Goal: Task Accomplishment & Management: Use online tool/utility

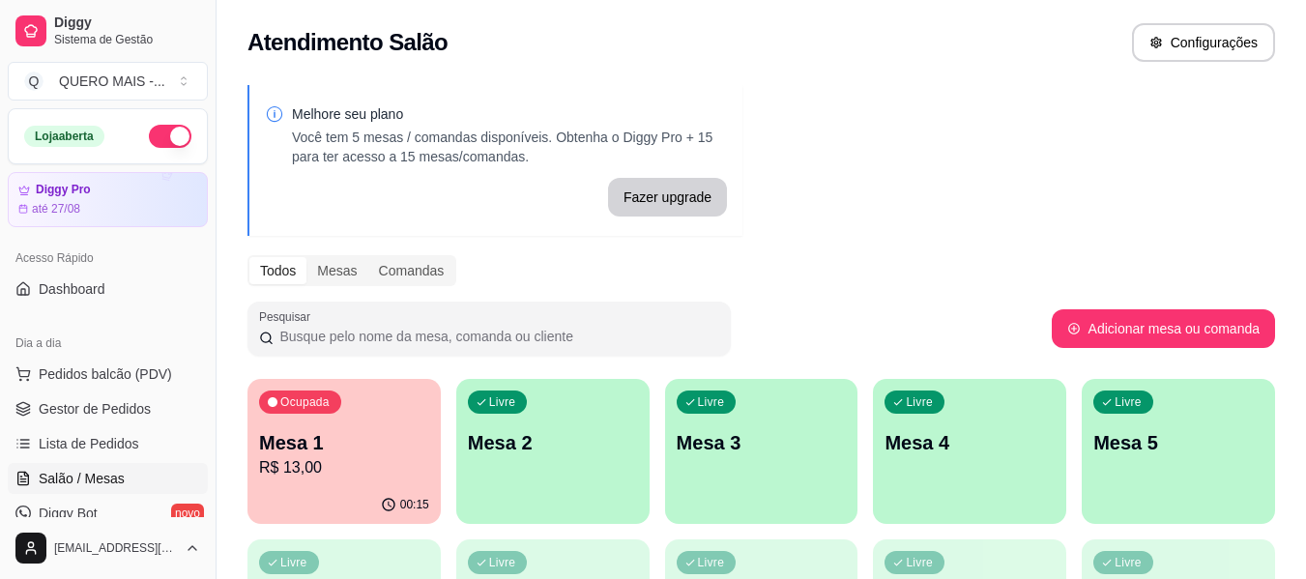
click at [310, 471] on p "R$ 13,00" at bounding box center [344, 467] width 170 height 23
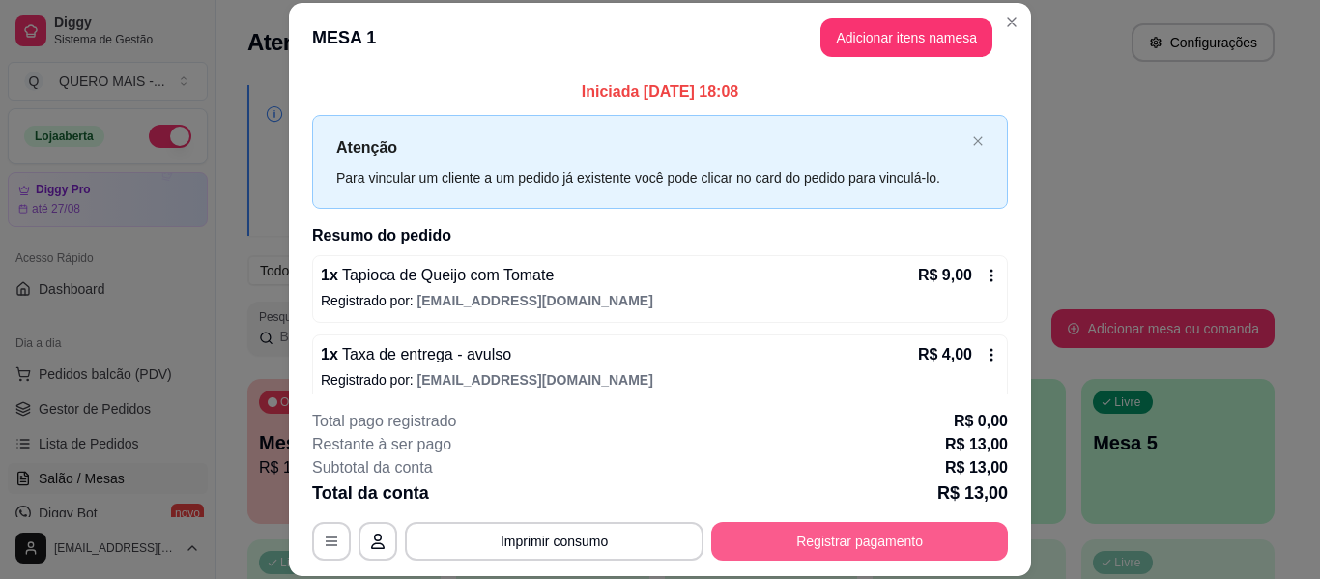
click at [861, 557] on button "Registrar pagamento" at bounding box center [859, 541] width 297 height 39
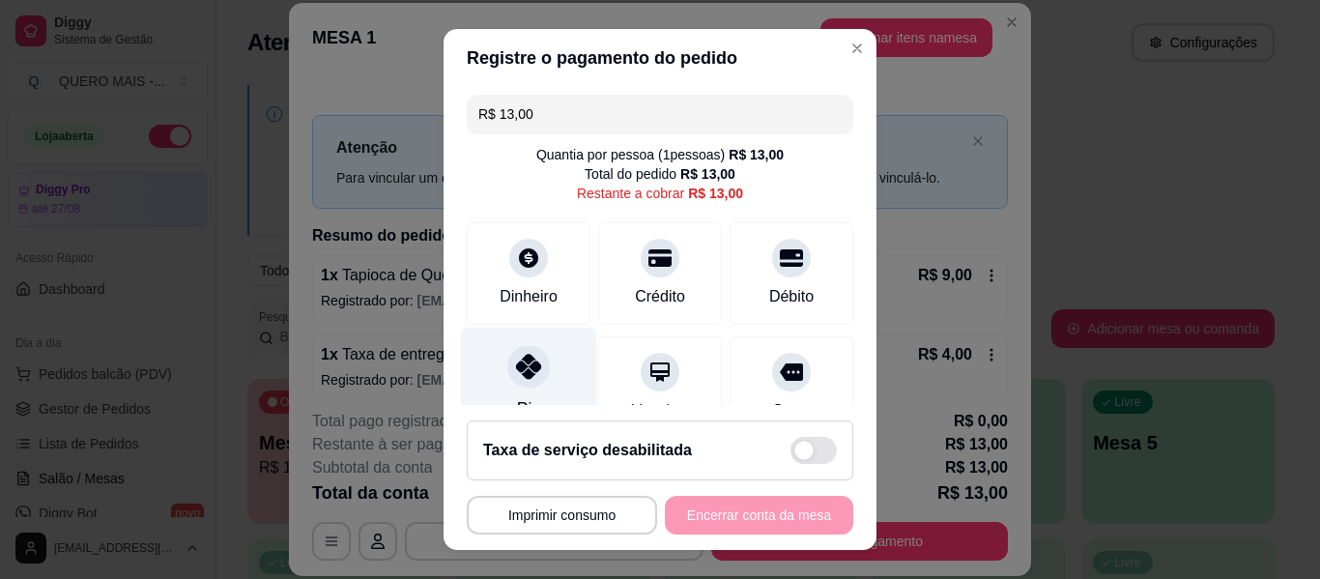
click at [507, 350] on div at bounding box center [528, 366] width 43 height 43
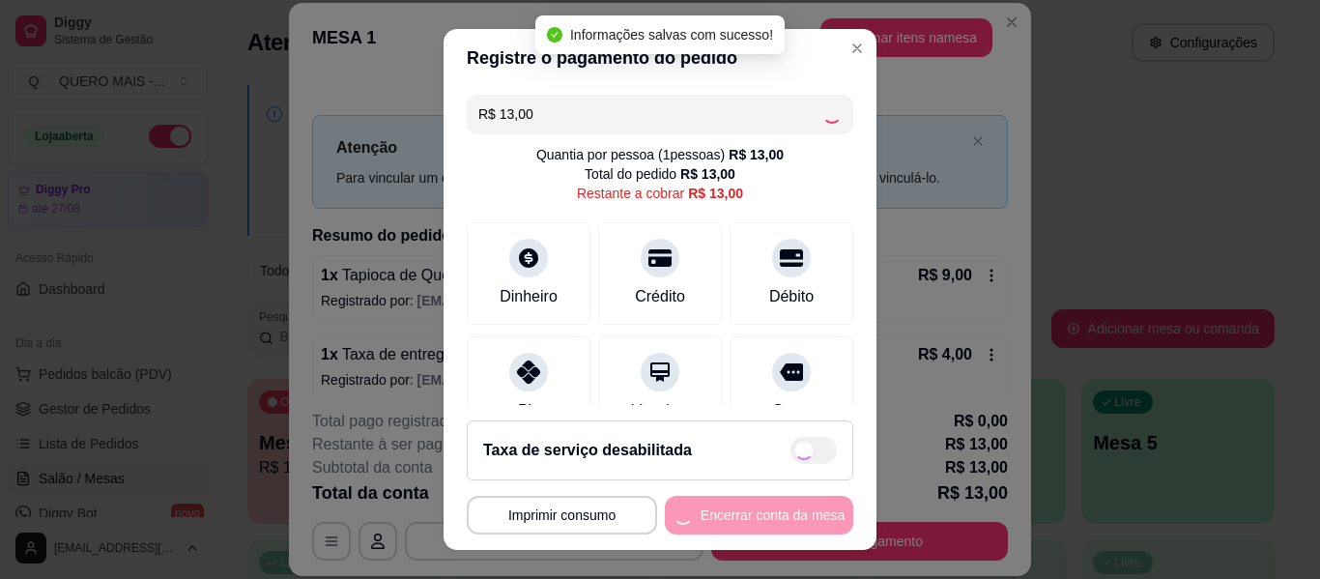
type input "R$ 0,00"
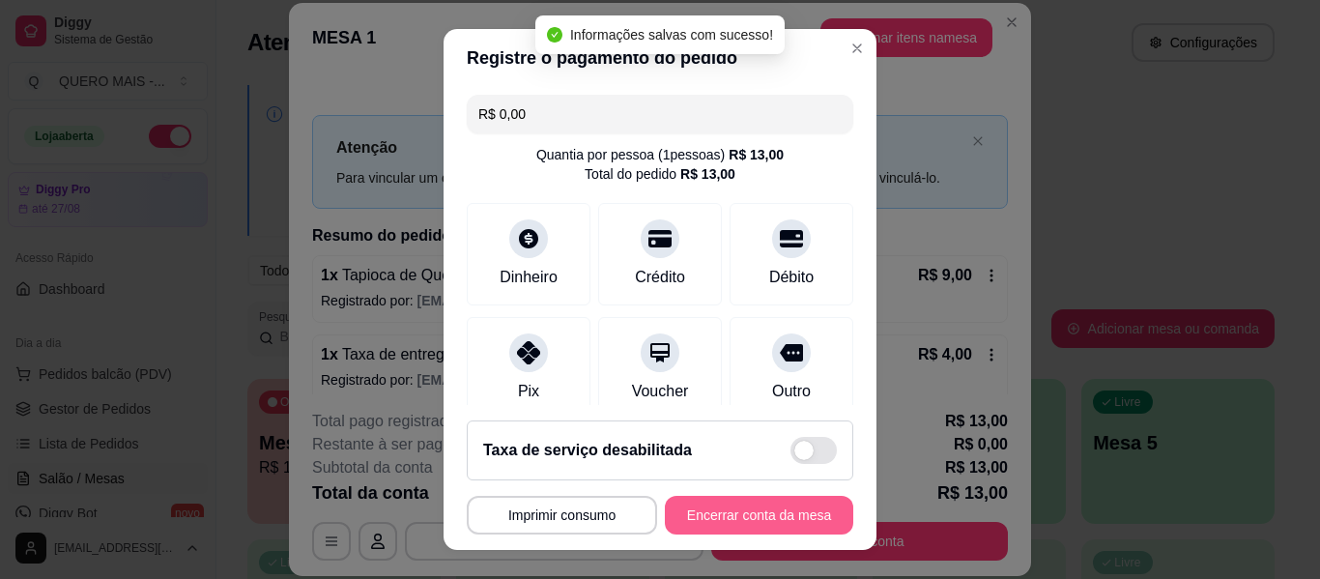
click at [711, 511] on button "Encerrar conta da mesa" at bounding box center [759, 515] width 188 height 39
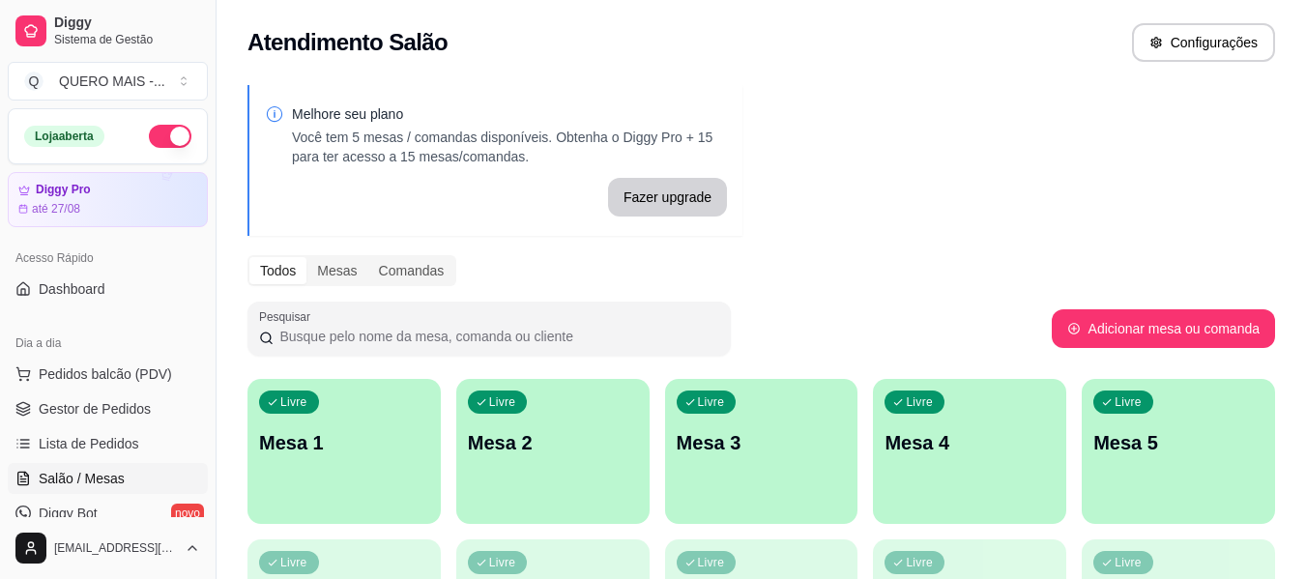
click at [923, 303] on div "Pesquisar" at bounding box center [649, 329] width 804 height 54
click at [50, 408] on span "Gestor de Pedidos" at bounding box center [95, 408] width 112 height 19
